Goal: Transaction & Acquisition: Subscribe to service/newsletter

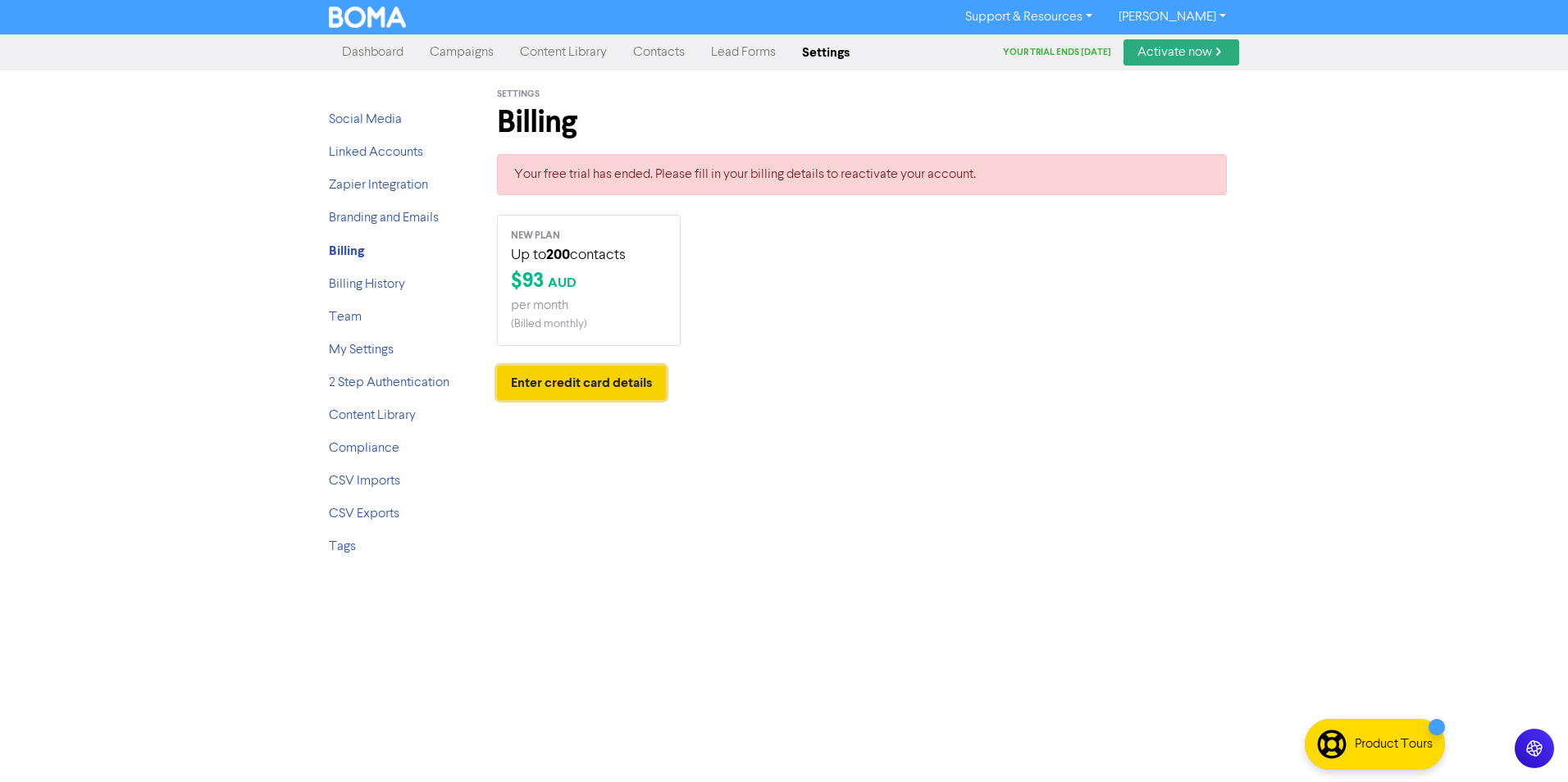
click at [588, 382] on button "Enter credit card details" at bounding box center [581, 383] width 169 height 34
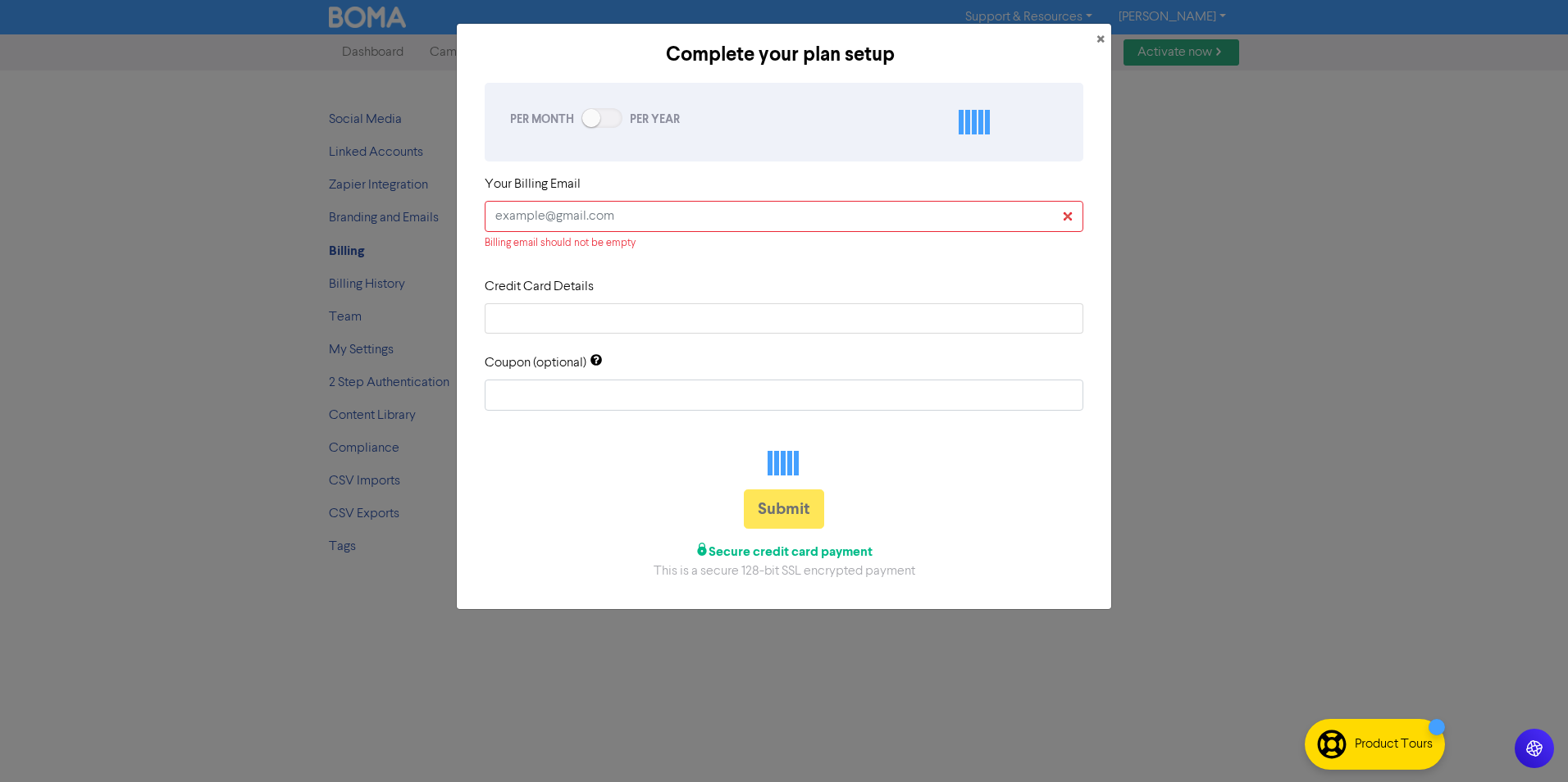
checkbox input "true"
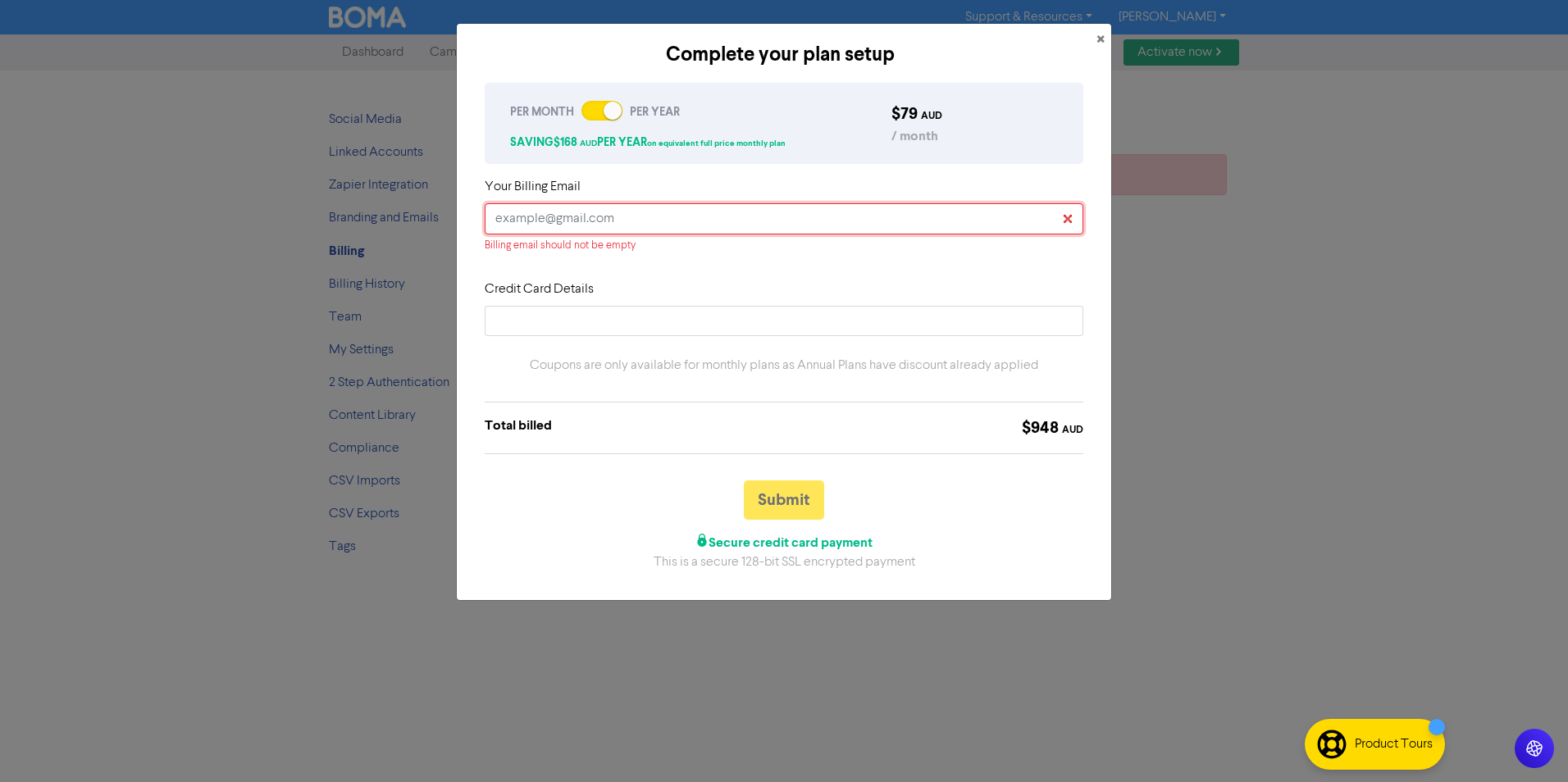
click at [510, 220] on input "text" at bounding box center [784, 218] width 599 height 32
type input "[PERSON_NAME][EMAIL_ADDRESS][DOMAIN_NAME]"
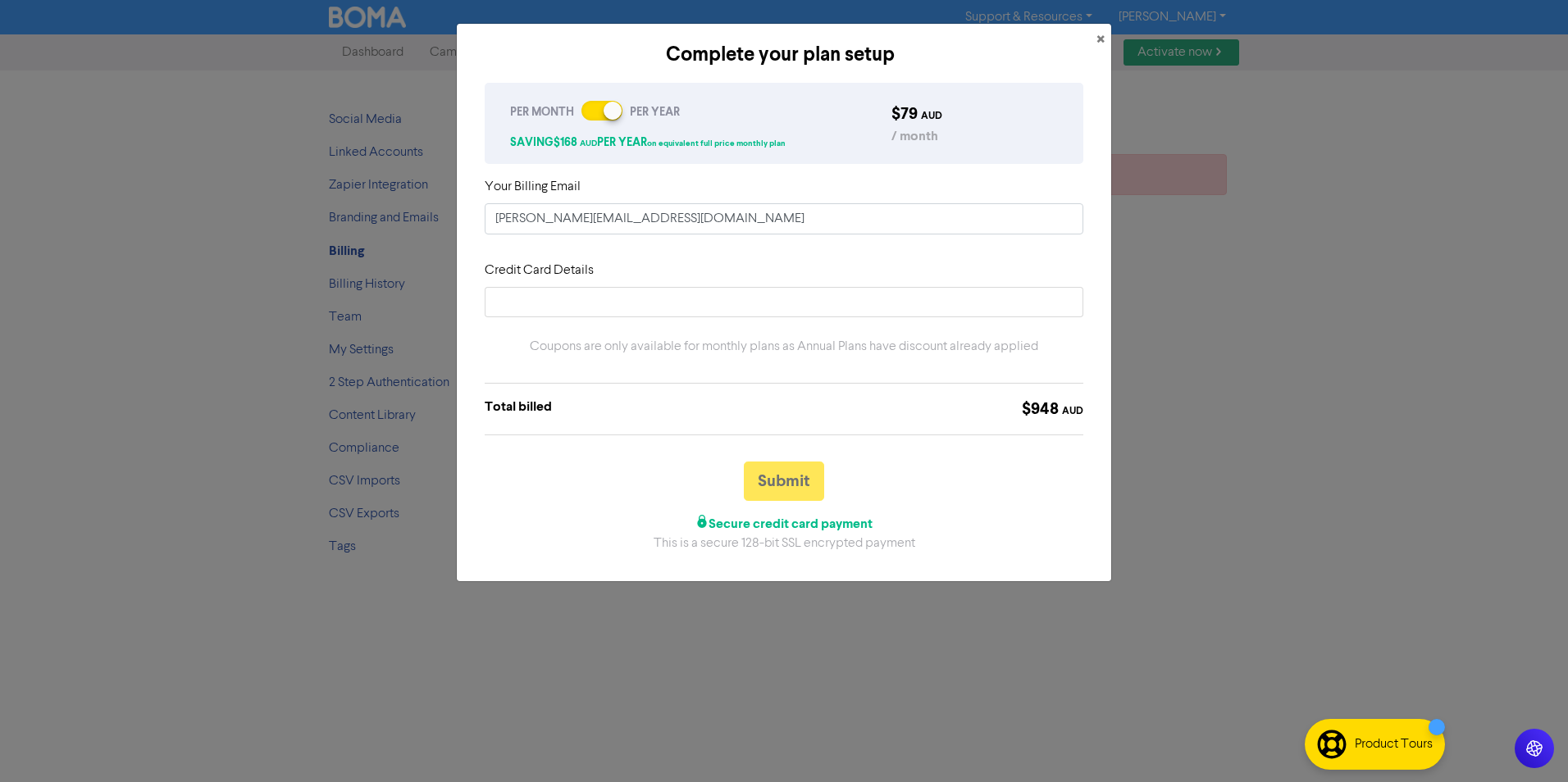
click at [596, 102] on div at bounding box center [601, 111] width 41 height 20
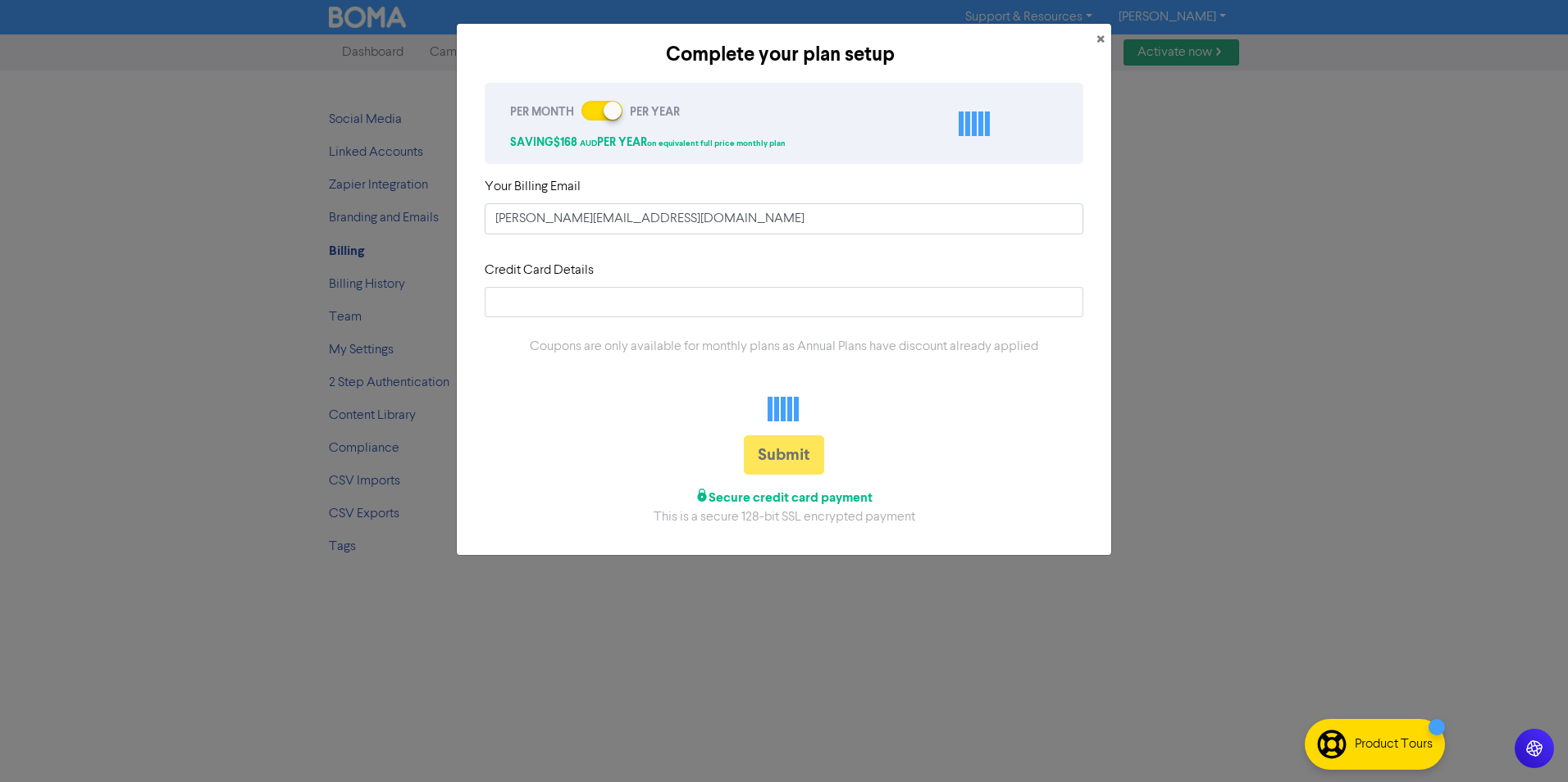
checkbox input "false"
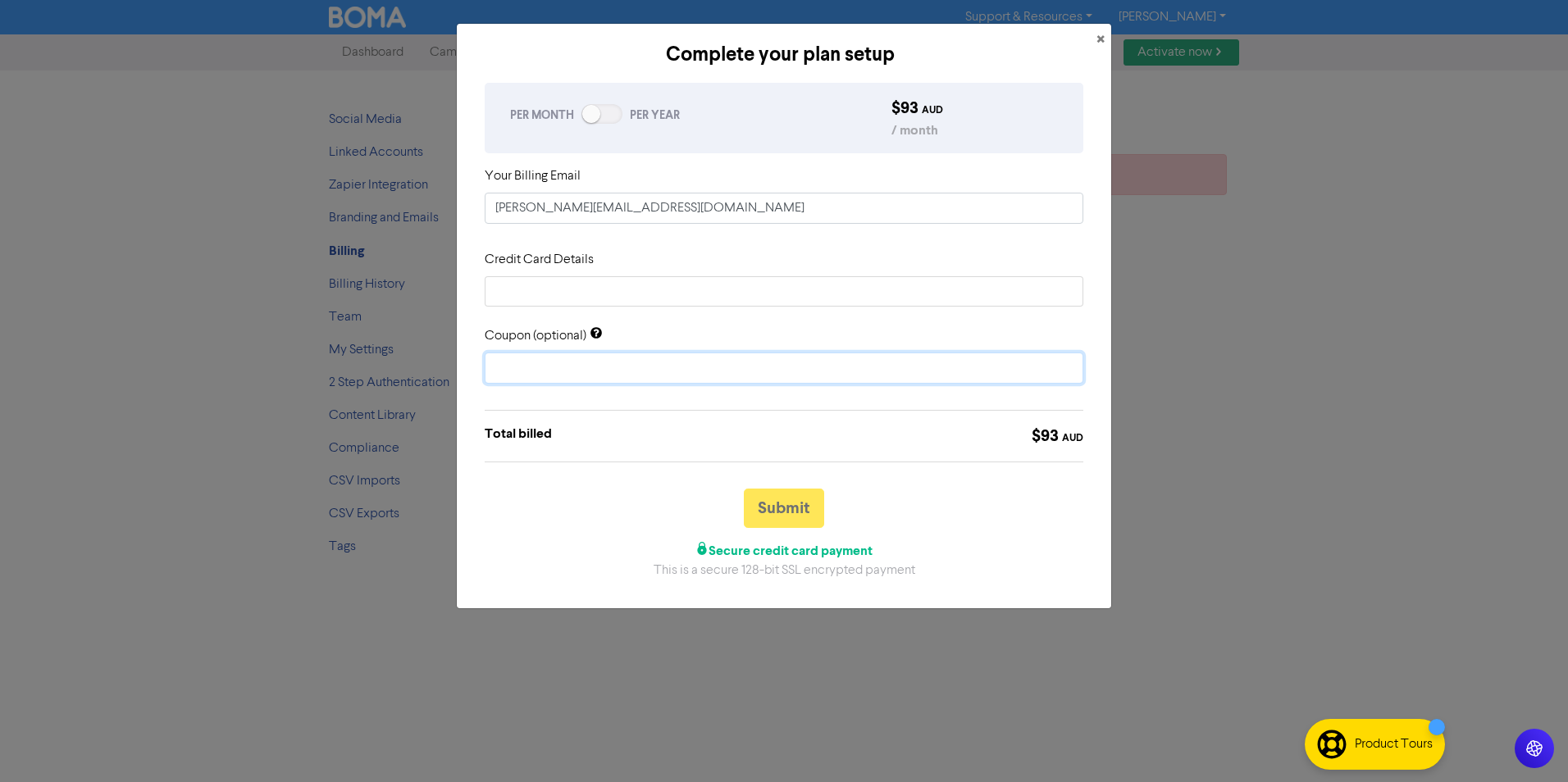
click at [541, 363] on input "text" at bounding box center [784, 368] width 599 height 32
type input "START10"
click at [793, 496] on button "Submit" at bounding box center [784, 509] width 80 height 40
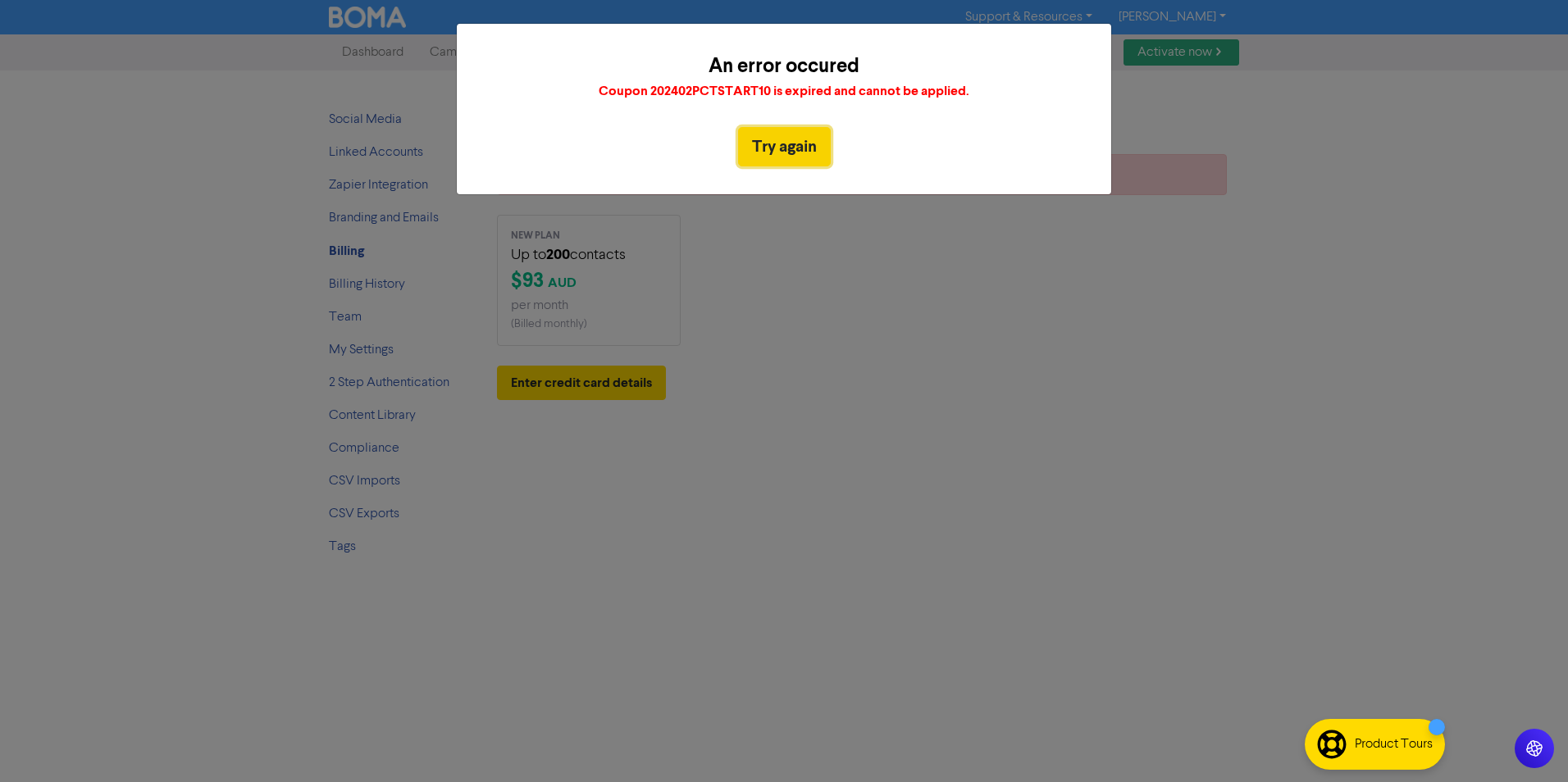
click at [787, 137] on button "Try again" at bounding box center [784, 147] width 93 height 40
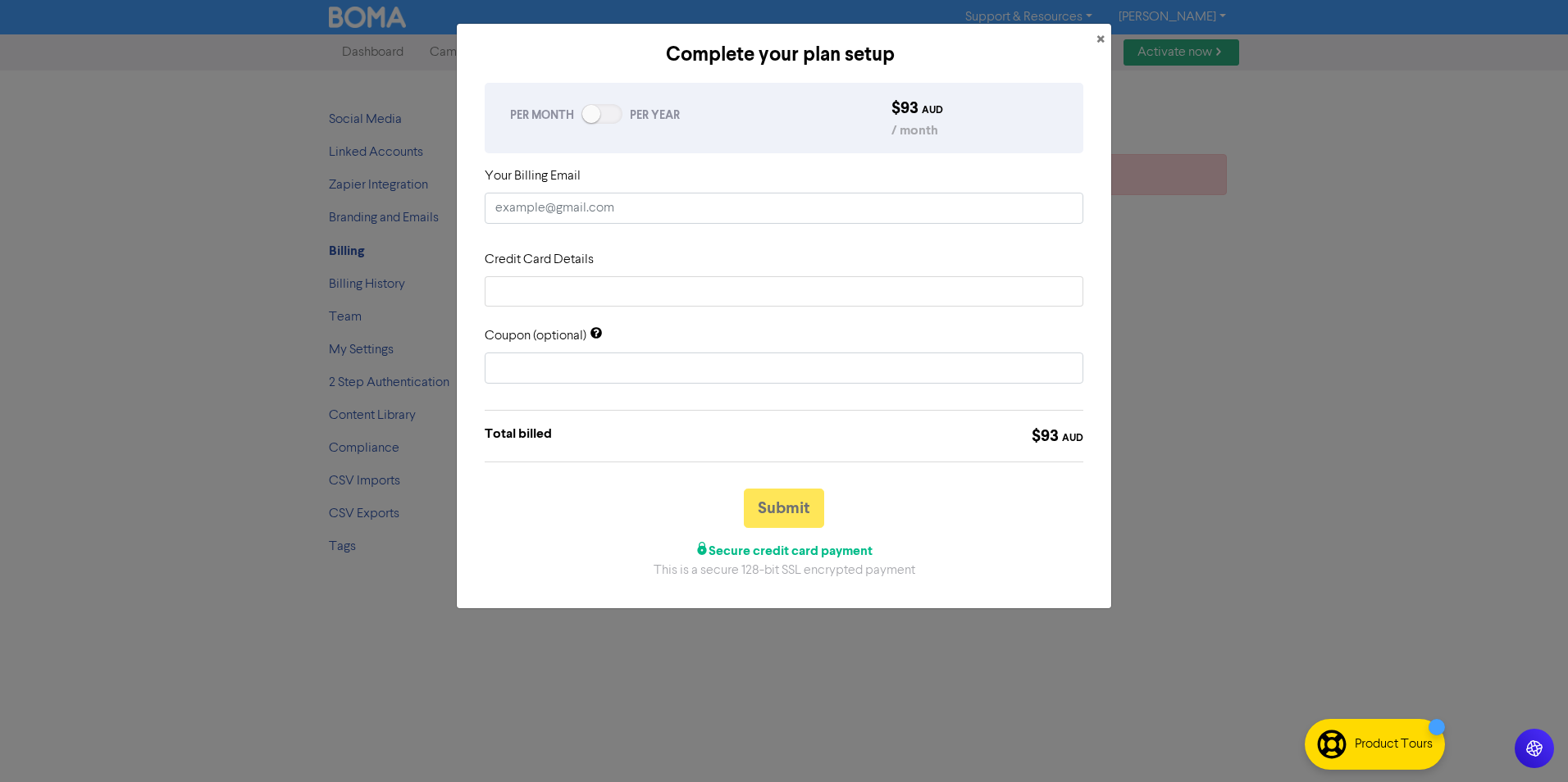
click at [583, 203] on input "text" at bounding box center [784, 208] width 599 height 32
type input "[PERSON_NAME][EMAIL_ADDRESS][DOMAIN_NAME]"
type input "START10"
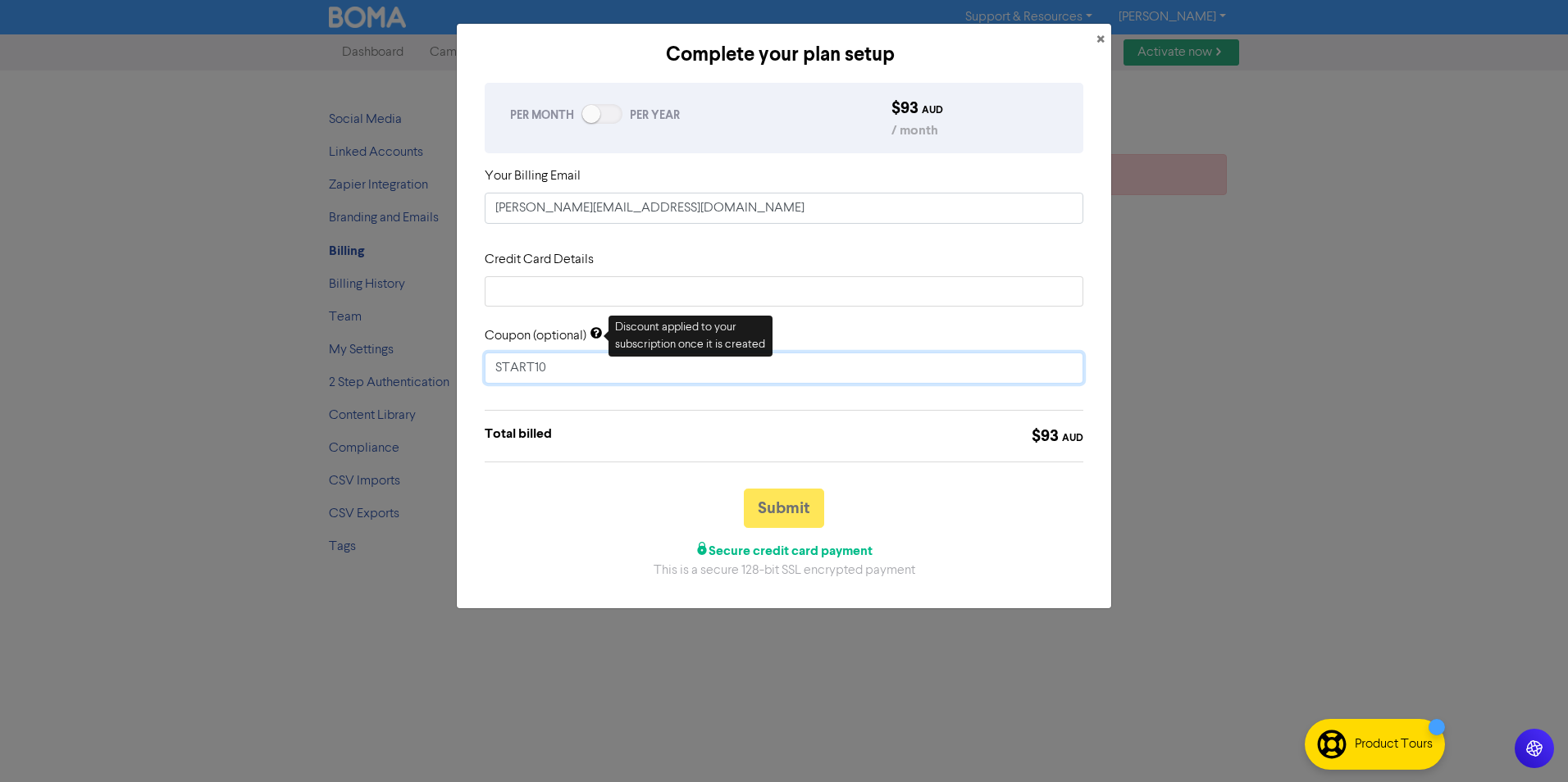
drag, startPoint x: 585, startPoint y: 363, endPoint x: 383, endPoint y: 348, distance: 202.6
click at [416, 359] on div "Complete your plan setup × PER MONTH PER YEAR $ 93 AUD / month Your Billing Ema…" at bounding box center [784, 391] width 1568 height 782
click at [1098, 34] on span "×" at bounding box center [1100, 40] width 8 height 24
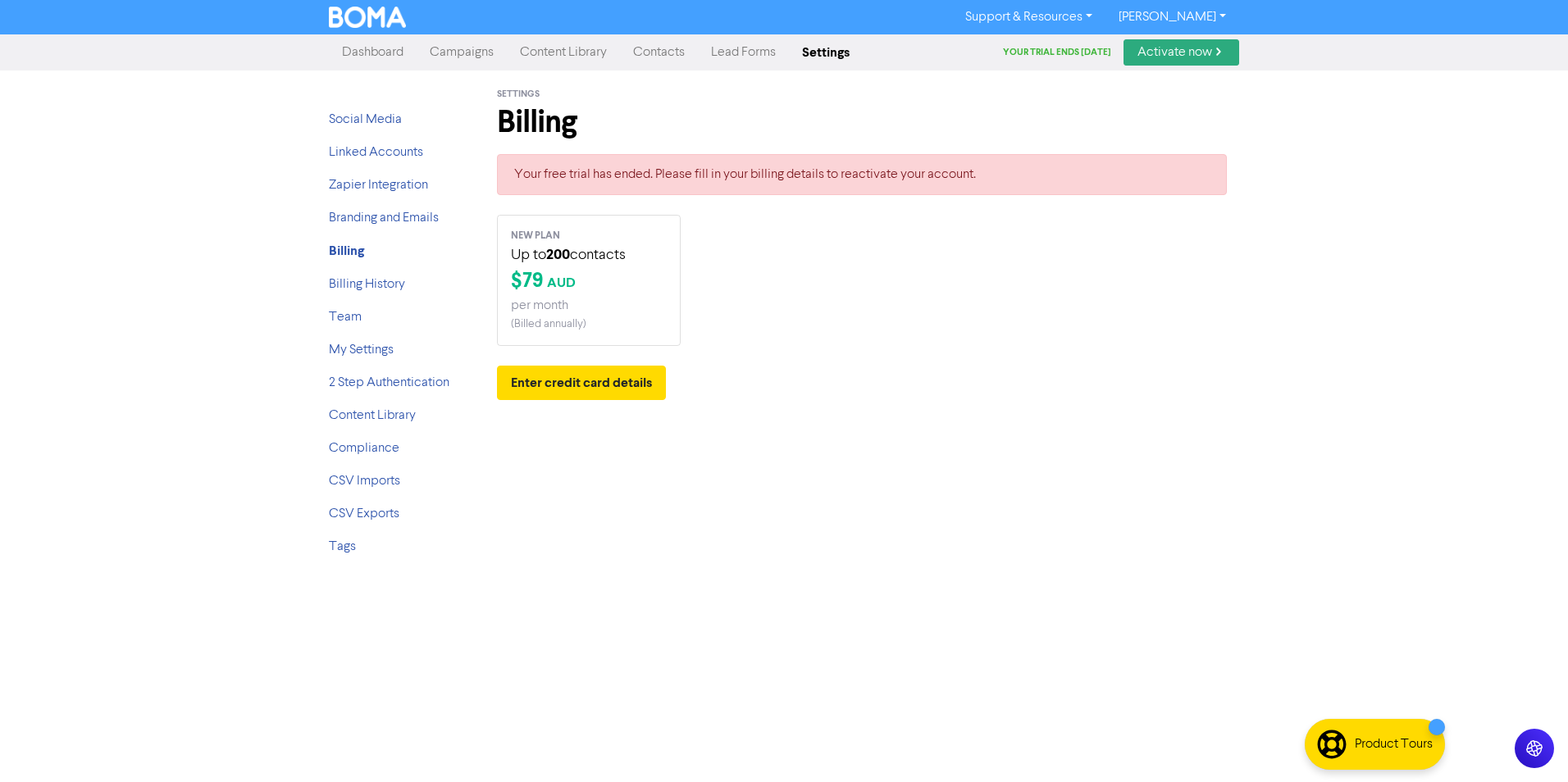
click at [572, 54] on link "Content Library" at bounding box center [563, 52] width 113 height 32
